Goal: Task Accomplishment & Management: Manage account settings

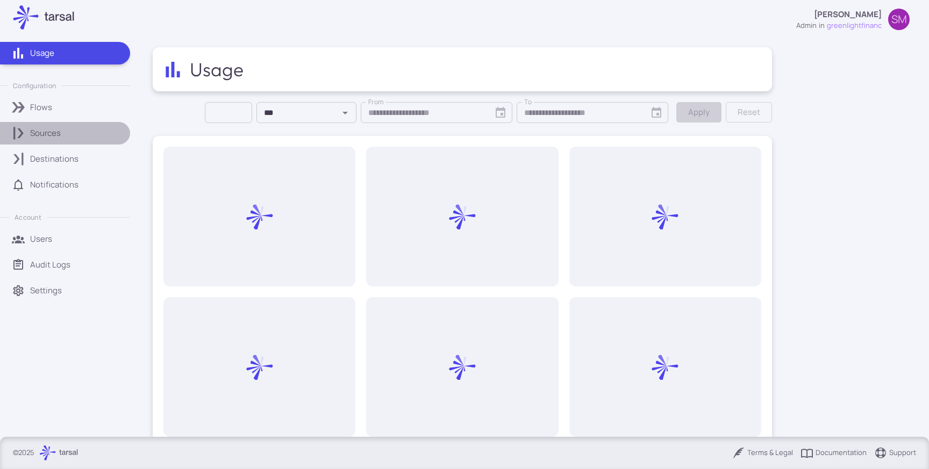
click at [59, 129] on p "Sources" at bounding box center [45, 133] width 31 height 12
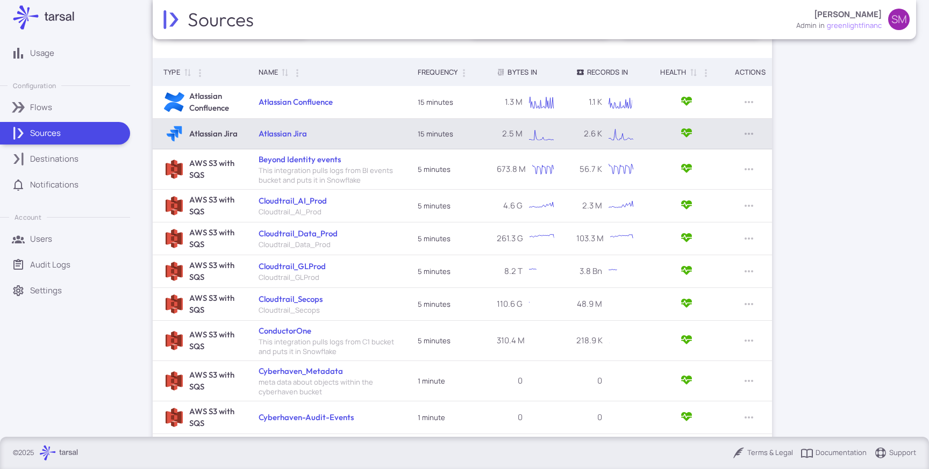
scroll to position [226, 0]
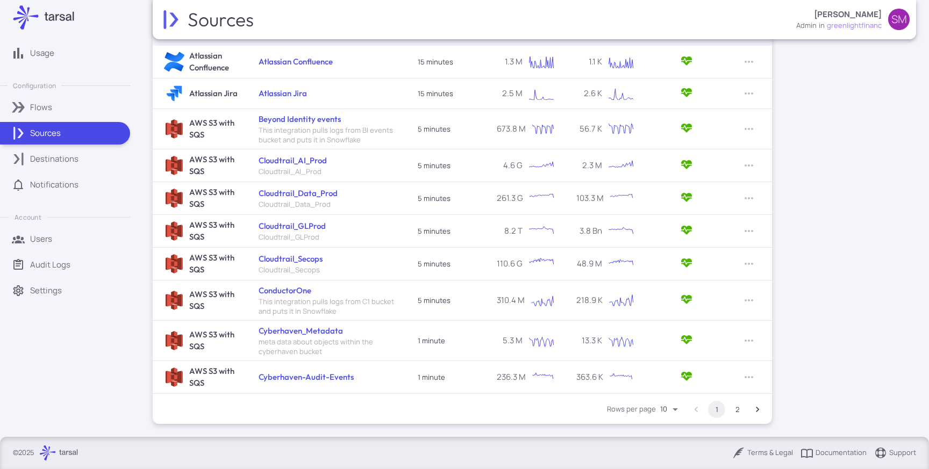
click at [668, 408] on body "Usage Configuration Flows Sources Destinations Notifications Account Users Audi…" at bounding box center [464, 234] width 929 height 469
click at [676, 450] on li "100" at bounding box center [671, 447] width 30 height 18
type input "***"
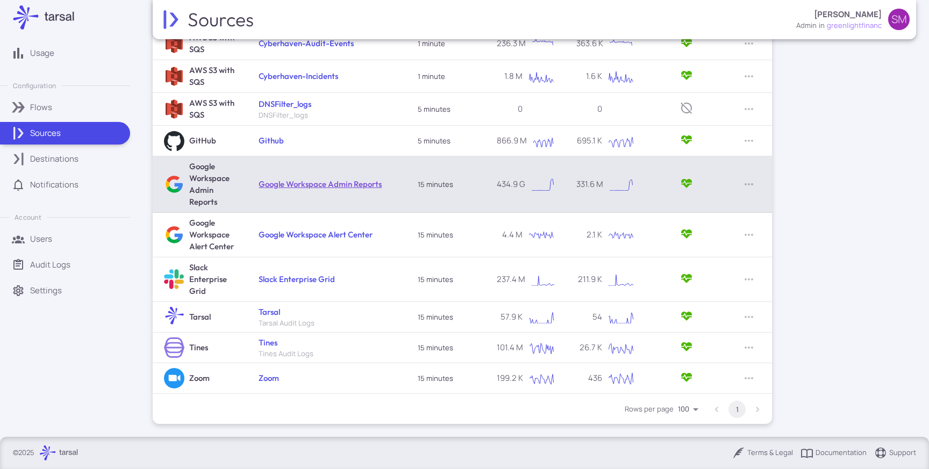
click at [352, 185] on link "Google Workspace Admin Reports" at bounding box center [320, 184] width 123 height 10
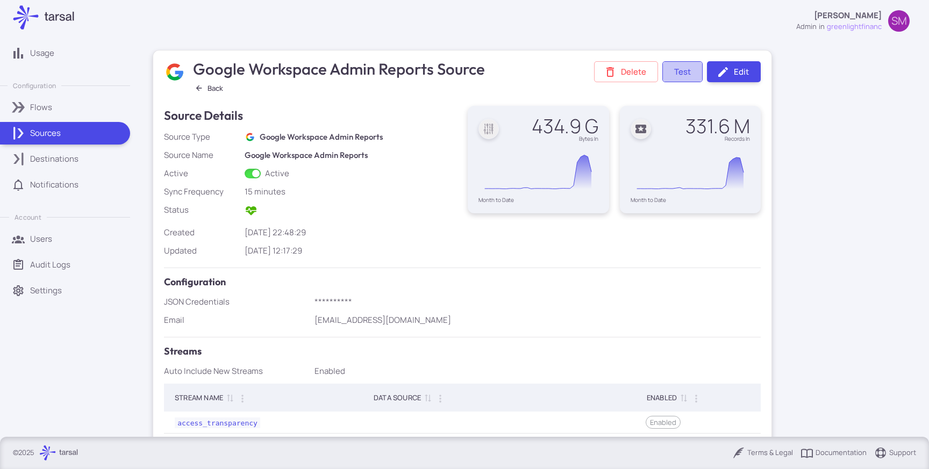
click at [686, 76] on button "Test" at bounding box center [683, 71] width 40 height 21
click at [737, 70] on link "Edit" at bounding box center [734, 71] width 54 height 21
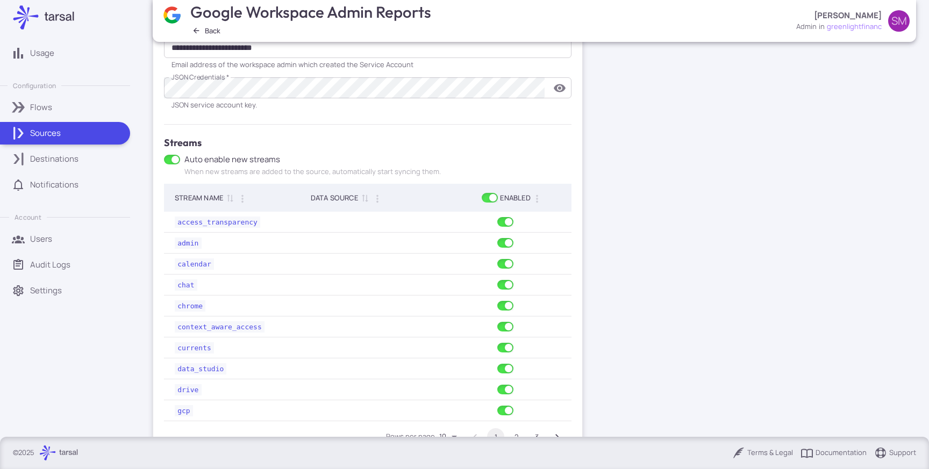
scroll to position [359, 0]
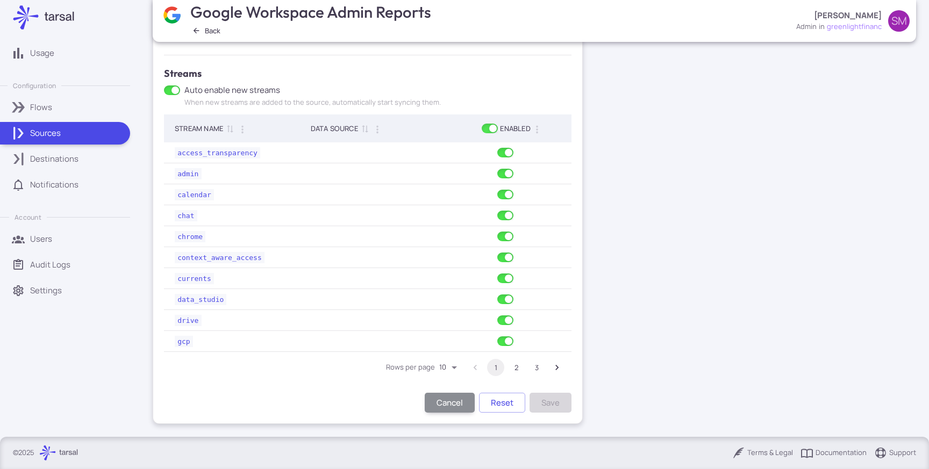
click at [513, 368] on button "2" at bounding box center [516, 367] width 17 height 17
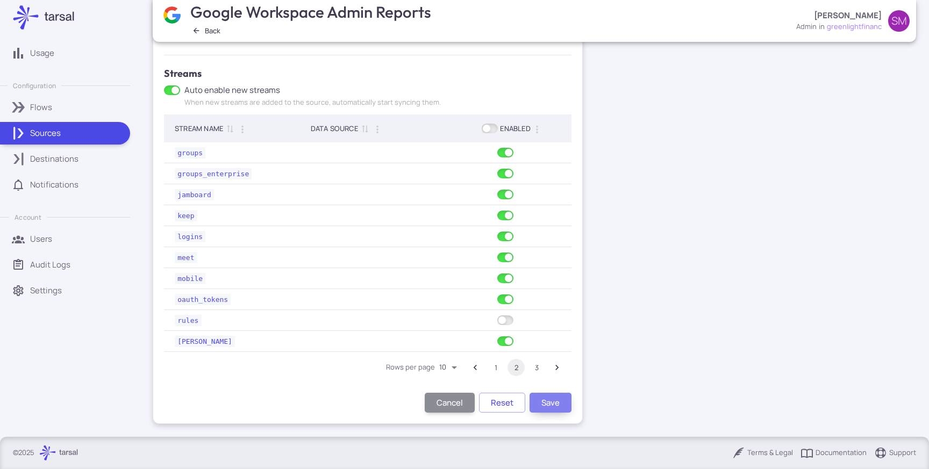
click at [558, 404] on button "Save" at bounding box center [551, 403] width 42 height 20
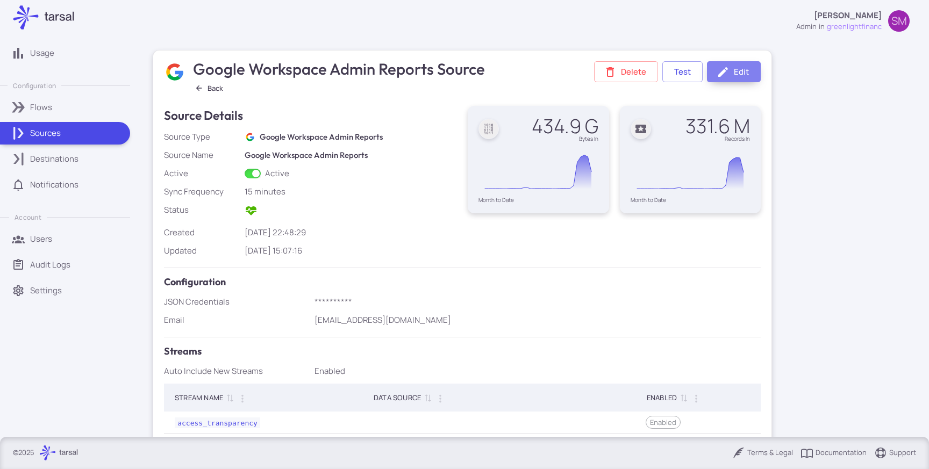
click at [735, 74] on link "Edit" at bounding box center [734, 71] width 54 height 21
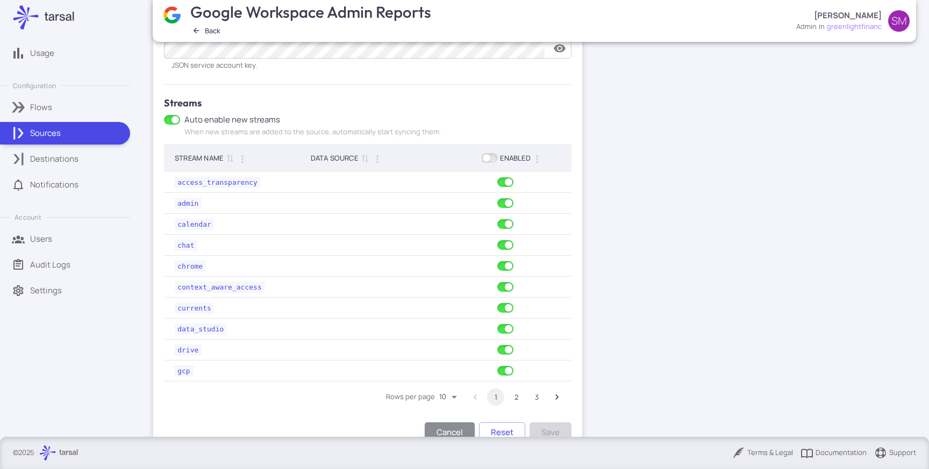
scroll to position [359, 0]
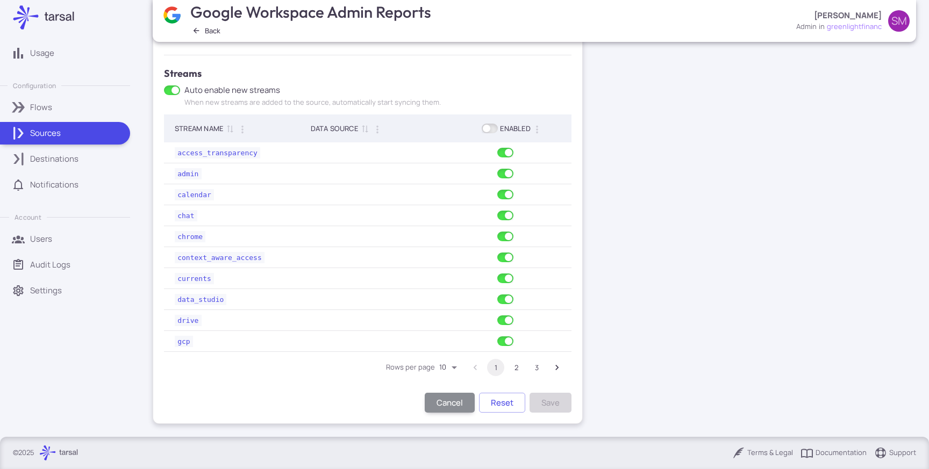
click at [513, 369] on button "2" at bounding box center [516, 367] width 17 height 17
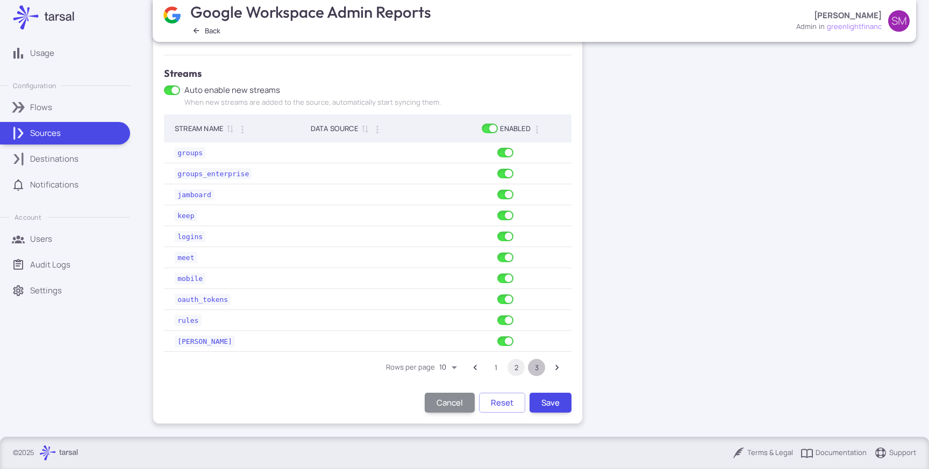
click at [536, 366] on button "3" at bounding box center [536, 367] width 17 height 17
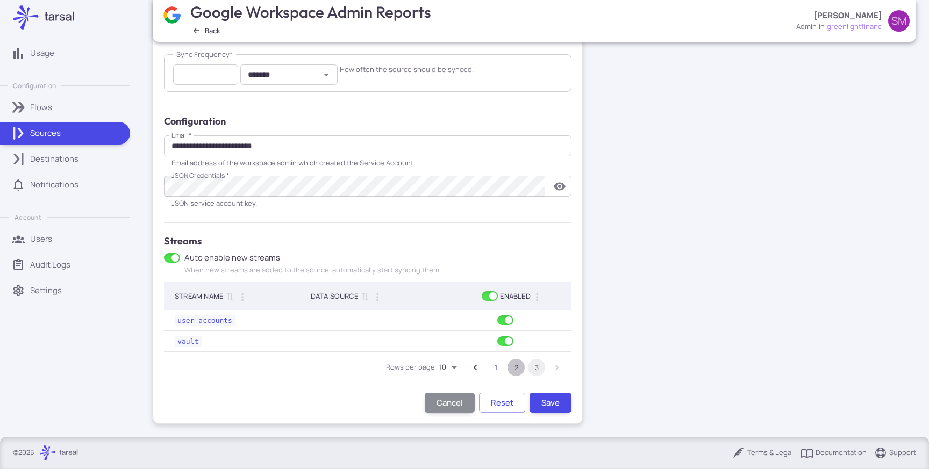
click at [516, 367] on button "2" at bounding box center [516, 367] width 17 height 17
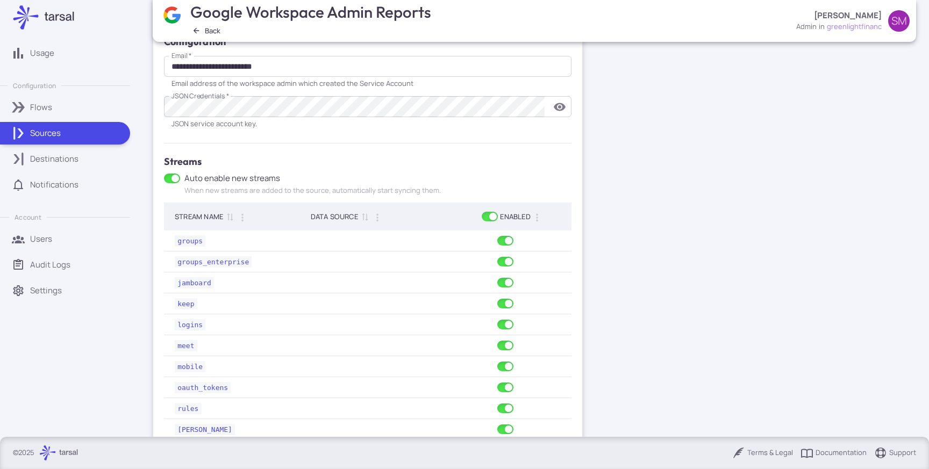
scroll to position [359, 0]
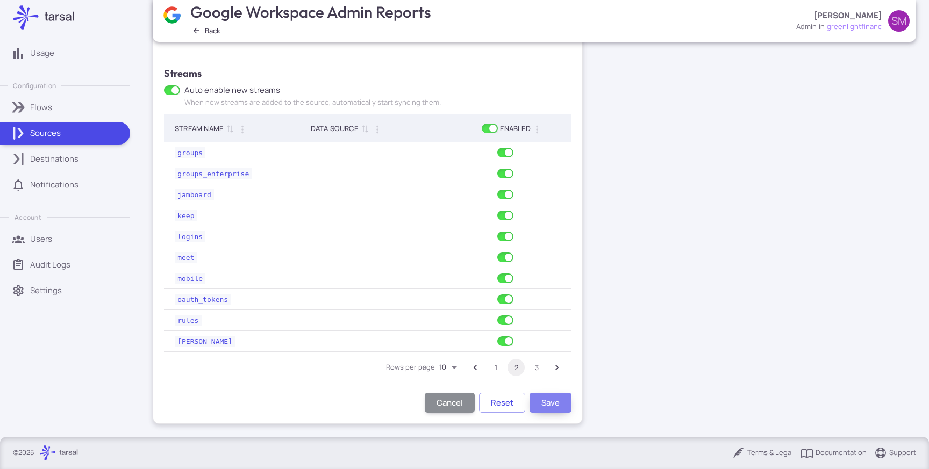
click at [554, 400] on button "Save" at bounding box center [551, 403] width 42 height 20
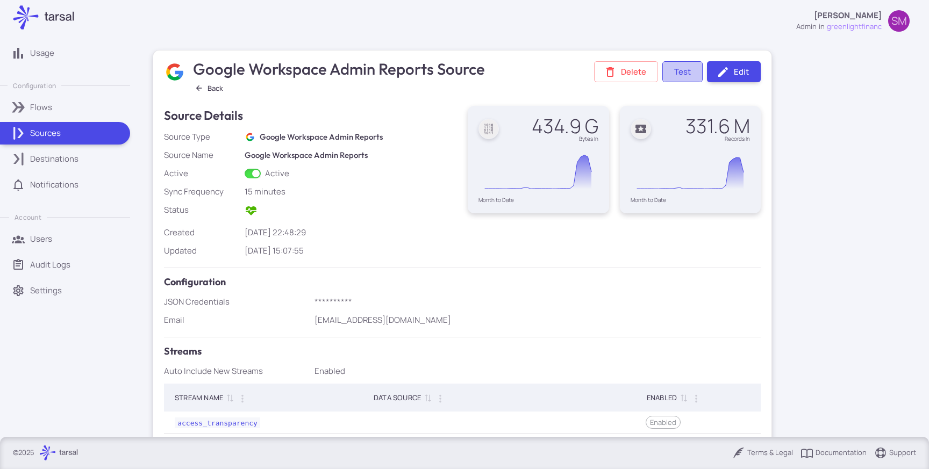
click at [684, 72] on button "Test" at bounding box center [683, 71] width 40 height 21
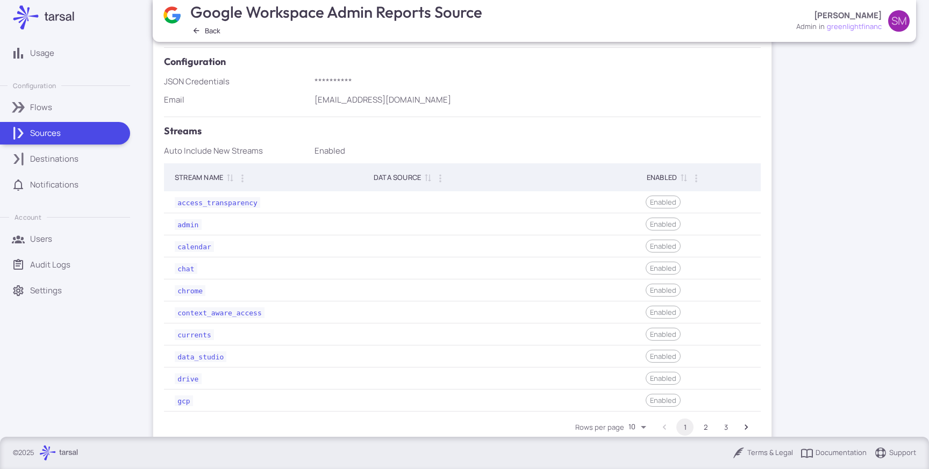
scroll to position [237, 0]
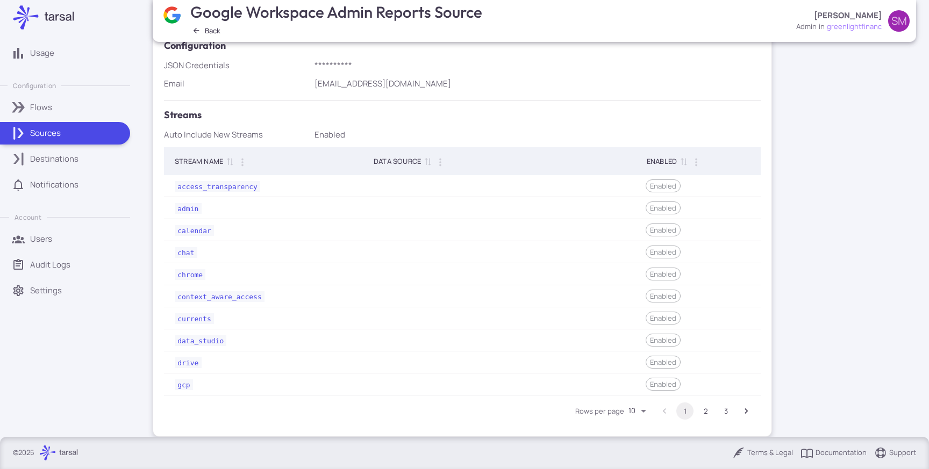
click at [703, 411] on button "2" at bounding box center [705, 411] width 17 height 17
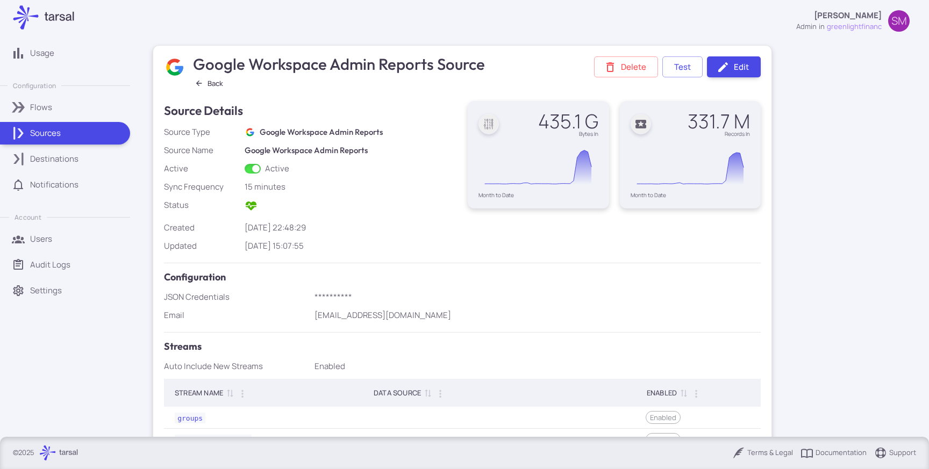
scroll to position [0, 0]
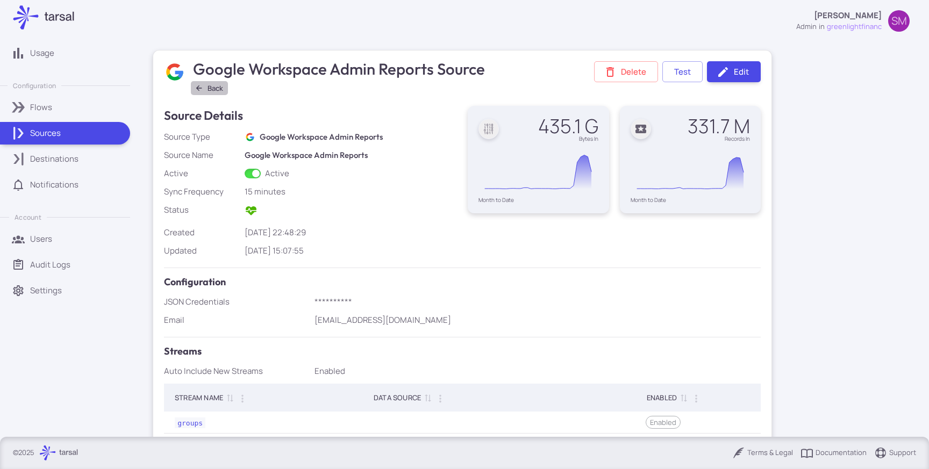
click at [203, 90] on icon "button" at bounding box center [199, 88] width 9 height 9
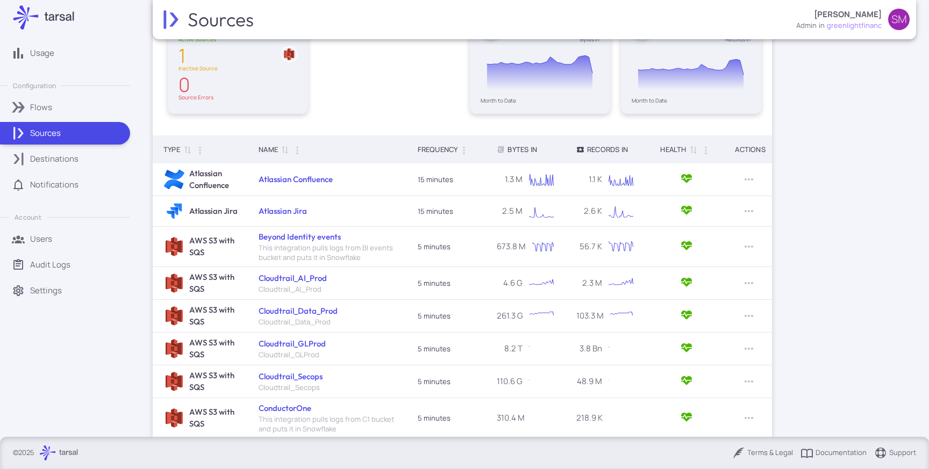
scroll to position [226, 0]
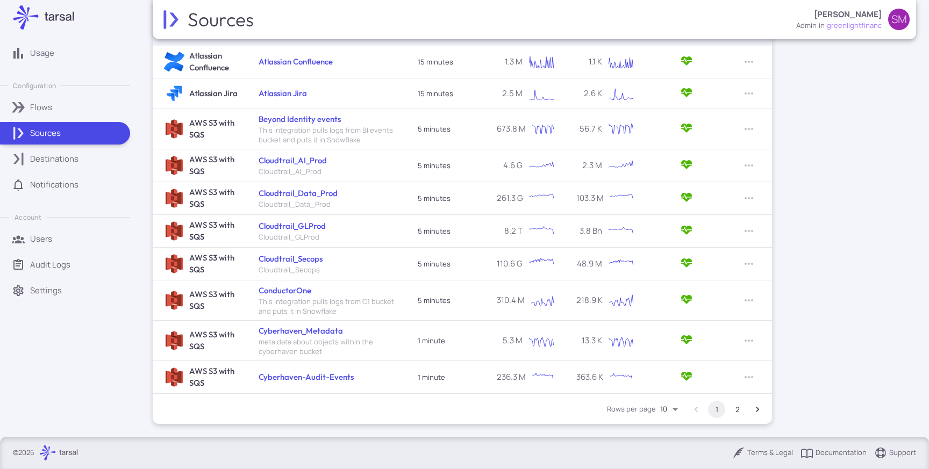
click at [674, 409] on body "Usage Configuration Flows Sources Destinations Notifications Account Users Audi…" at bounding box center [464, 234] width 929 height 469
click at [677, 432] on li "50" at bounding box center [671, 429] width 30 height 18
type input "**"
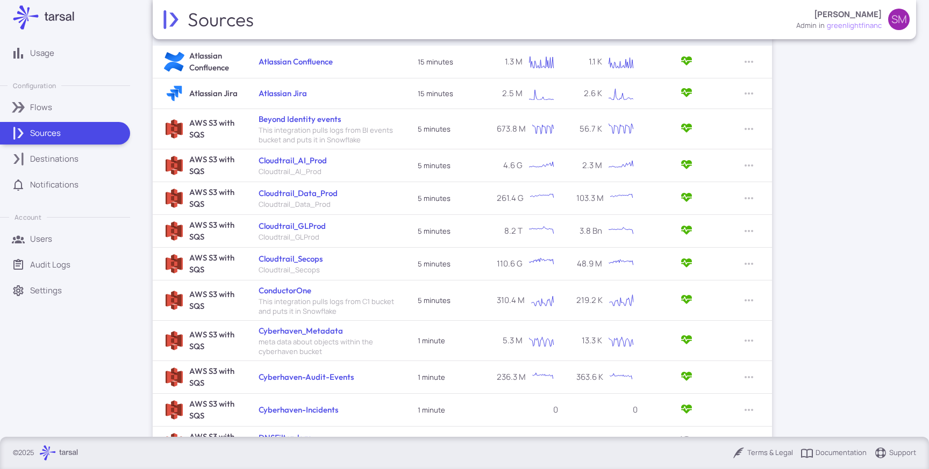
scroll to position [560, 0]
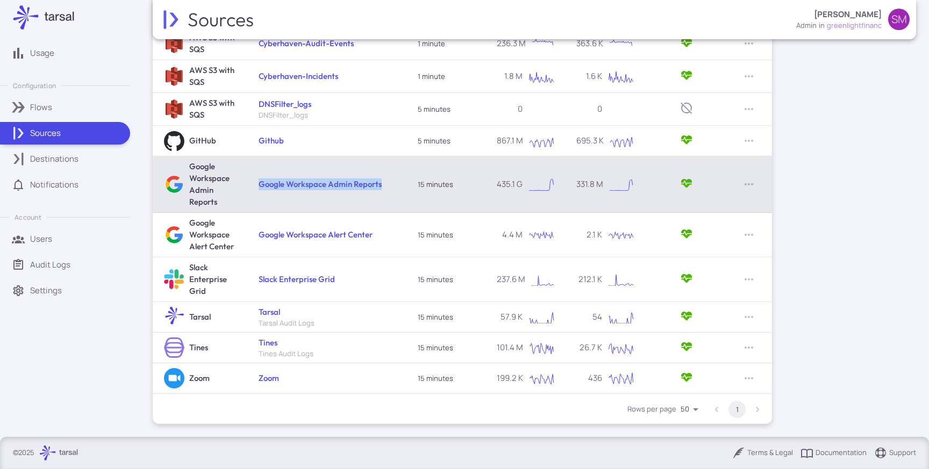
drag, startPoint x: 394, startPoint y: 183, endPoint x: 258, endPoint y: 181, distance: 135.5
click at [258, 181] on td "Google Workspace Admin Reports" at bounding box center [327, 184] width 159 height 56
copy link "Google Workspace Admin Reports"
click at [315, 185] on link "Google Workspace Admin Reports" at bounding box center [320, 184] width 123 height 10
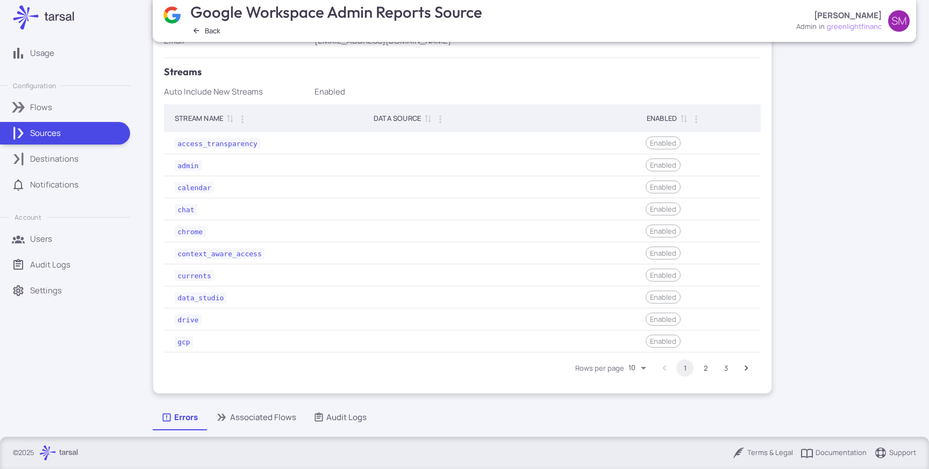
scroll to position [288, 0]
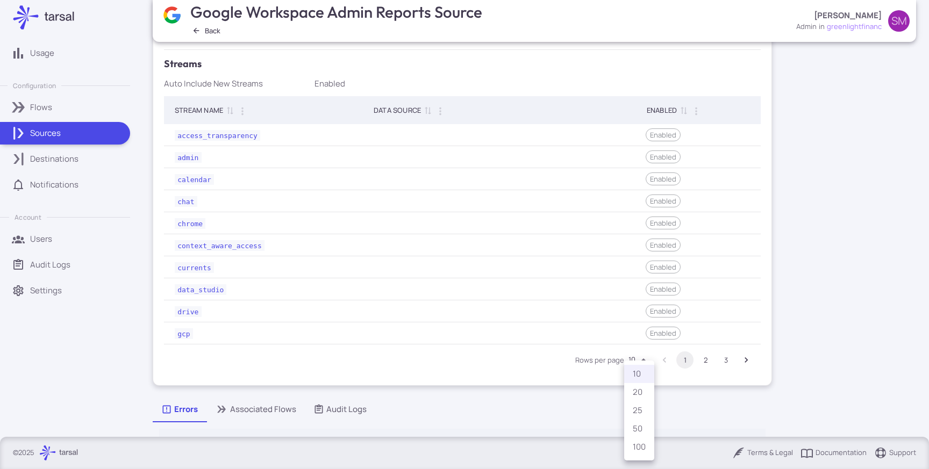
click at [645, 357] on body "Usage Configuration Flows Sources Destinations Notifications Account Users Audi…" at bounding box center [464, 234] width 929 height 469
click at [639, 412] on li "25" at bounding box center [639, 411] width 30 height 18
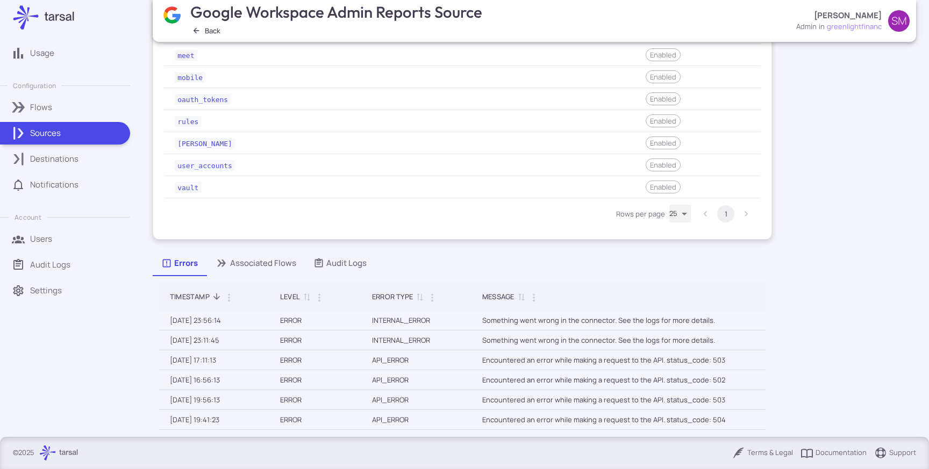
scroll to position [703, 0]
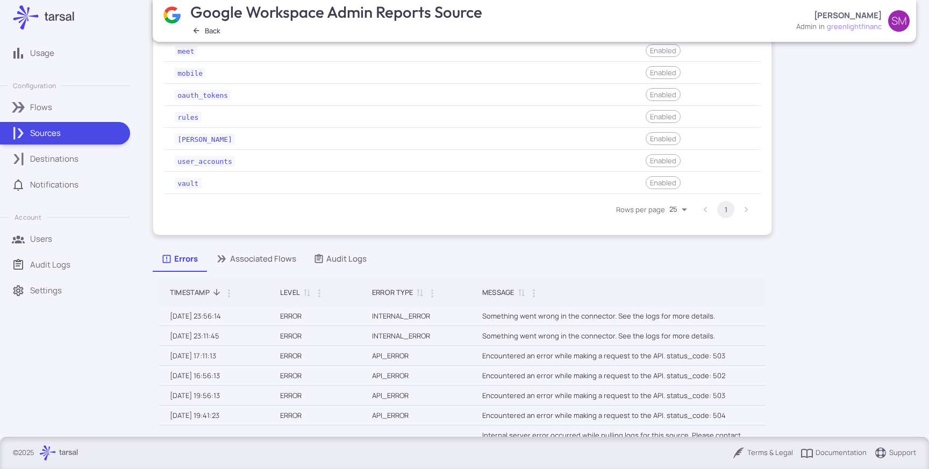
click at [677, 205] on body "Usage Configuration Flows Sources Destinations Notifications Account Users Audi…" at bounding box center [464, 234] width 929 height 469
click at [678, 230] on li "10" at bounding box center [680, 232] width 30 height 18
type input "**"
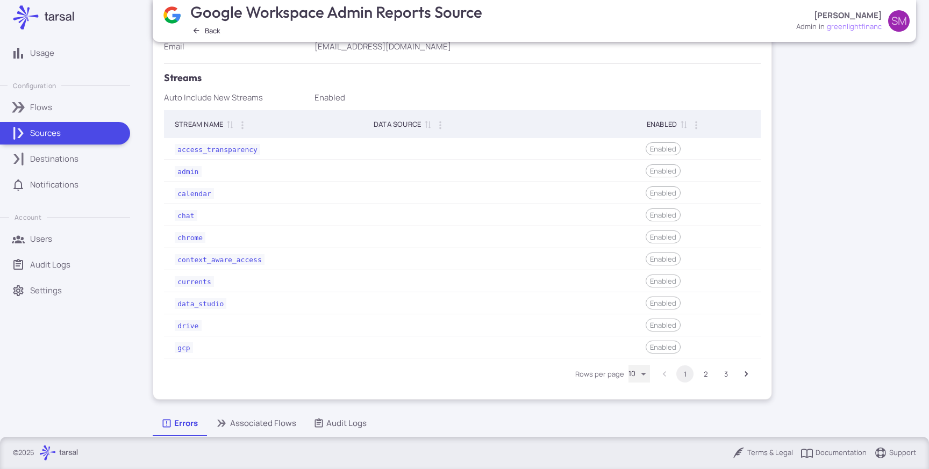
scroll to position [279, 0]
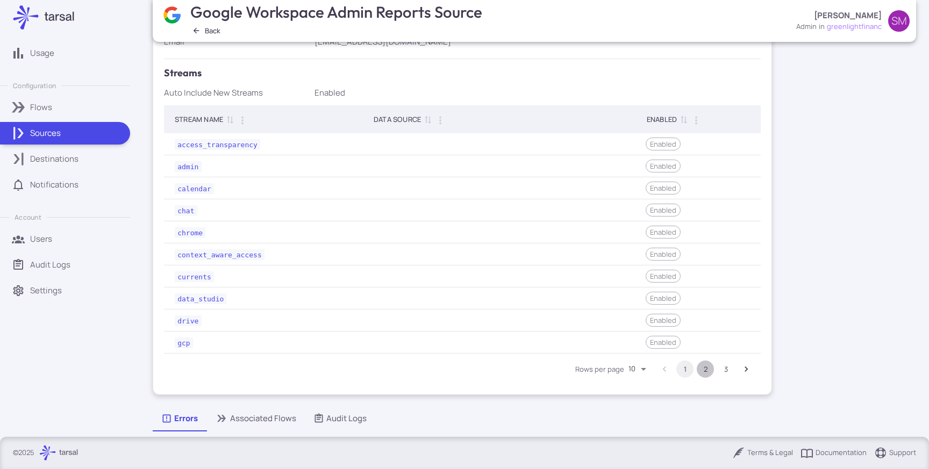
click at [703, 372] on button "2" at bounding box center [705, 369] width 17 height 17
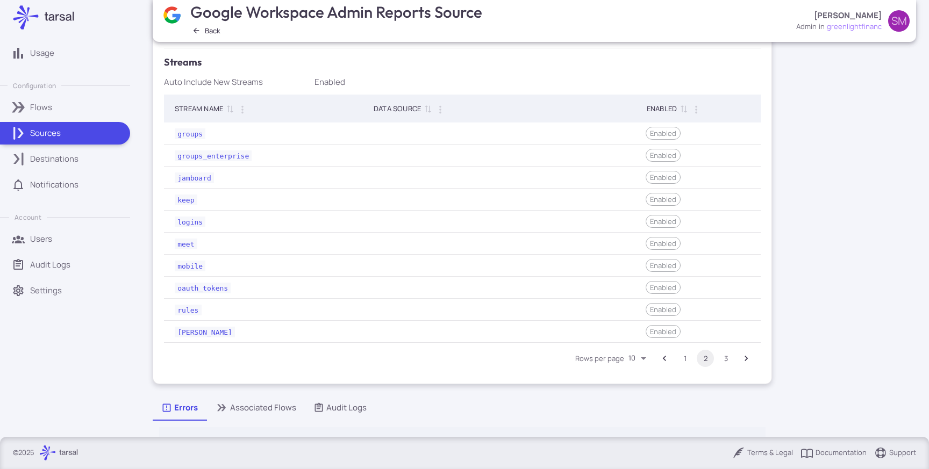
scroll to position [290, 0]
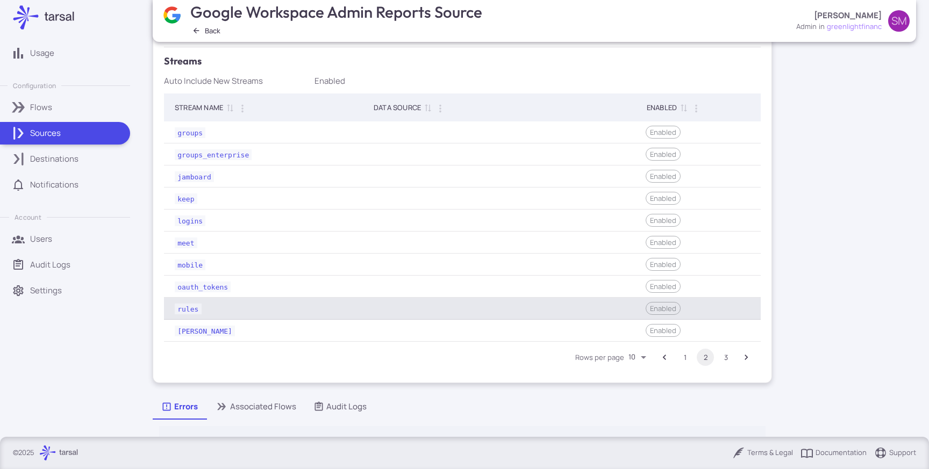
click at [441, 309] on td at bounding box center [462, 309] width 199 height 22
